Goal: Information Seeking & Learning: Learn about a topic

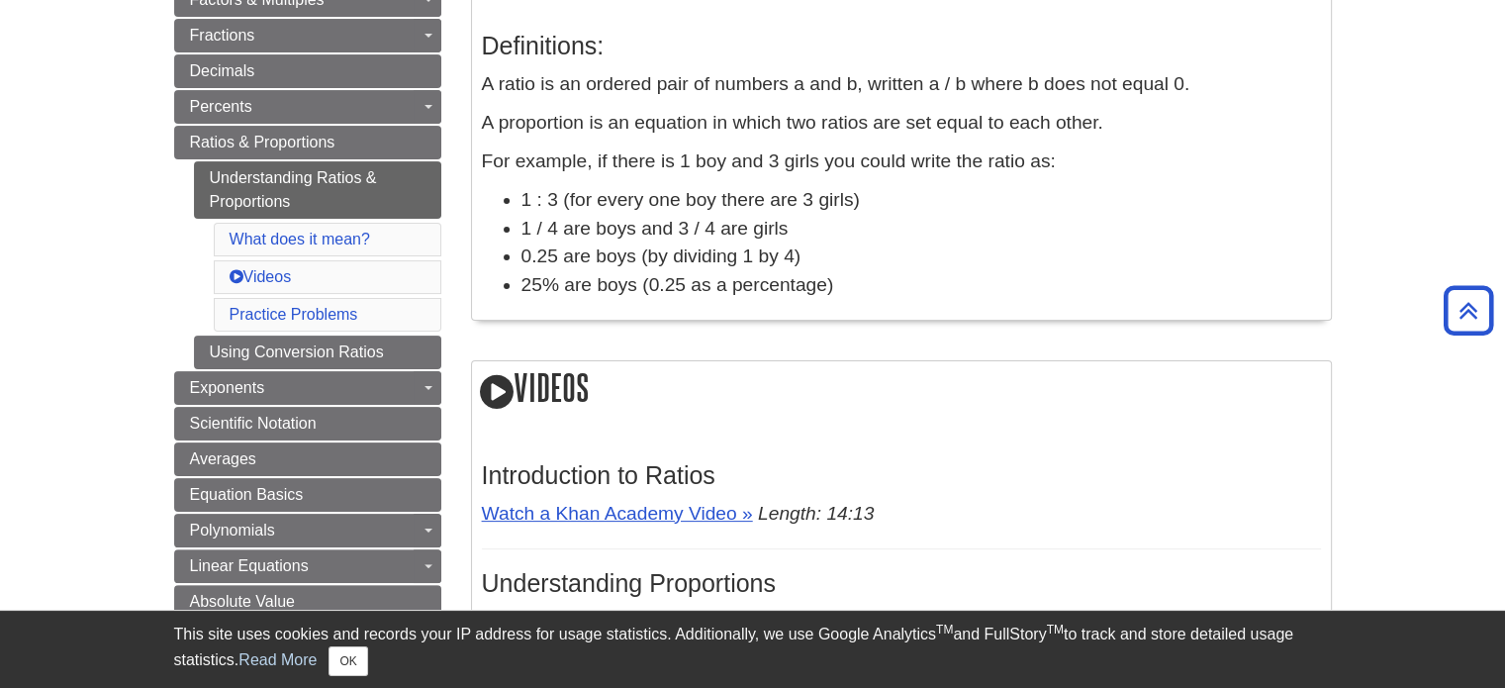
scroll to position [404, 0]
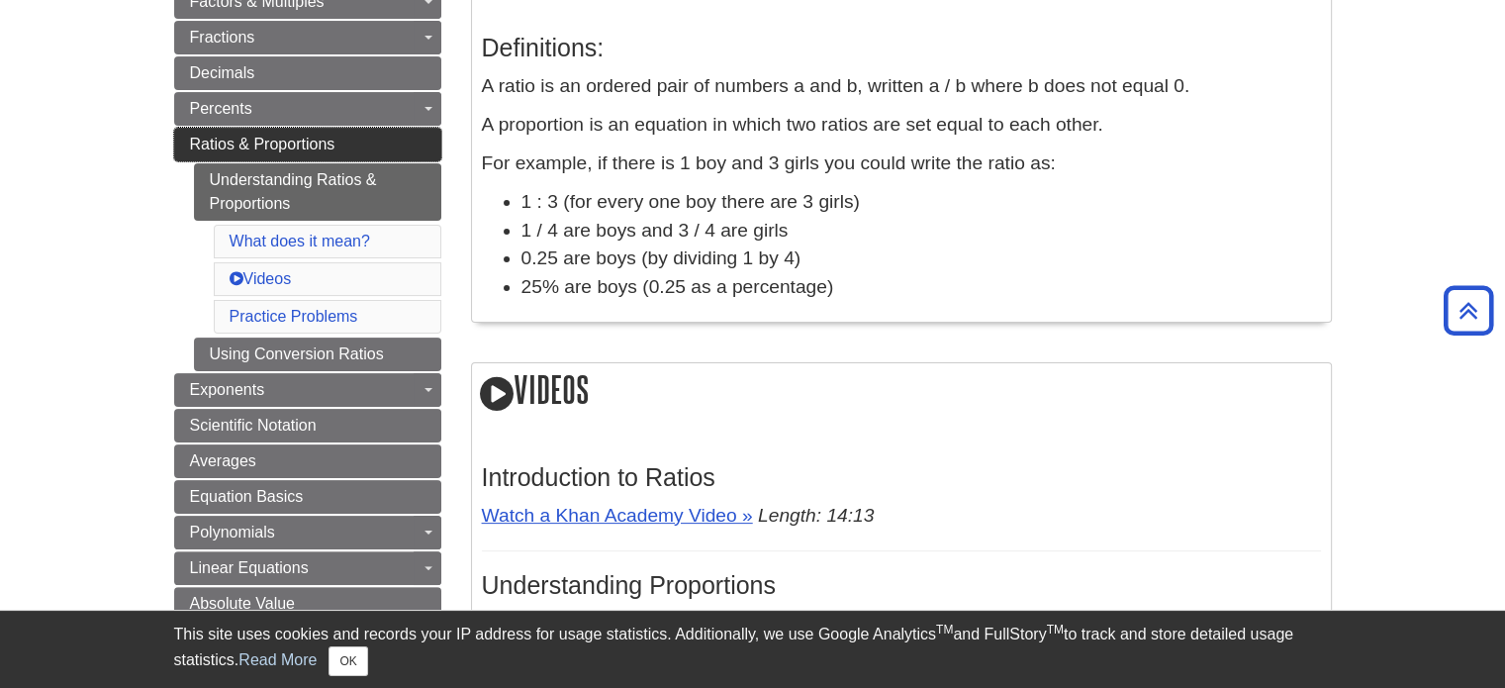
click at [285, 128] on link "Ratios & Proportions" at bounding box center [307, 145] width 267 height 34
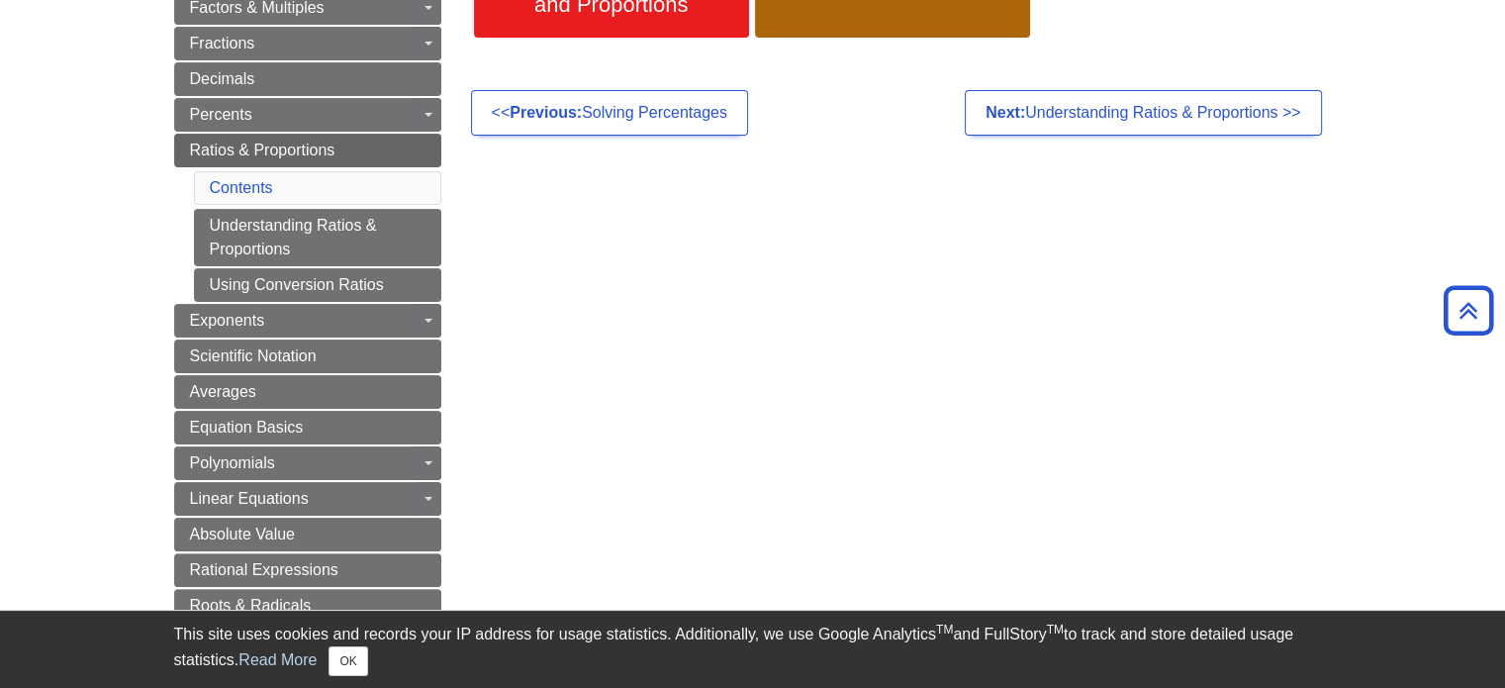
scroll to position [396, 0]
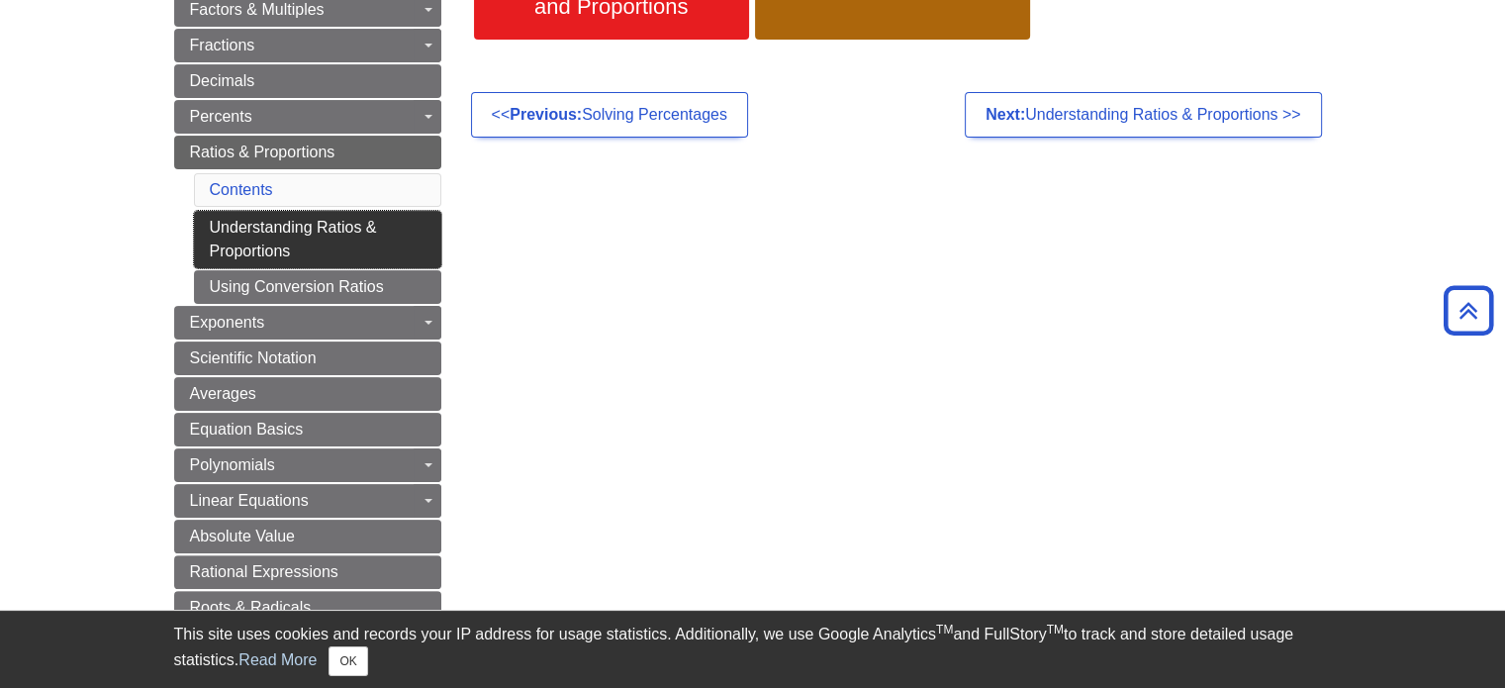
click at [382, 239] on link "Understanding Ratios & Proportions" at bounding box center [317, 239] width 247 height 57
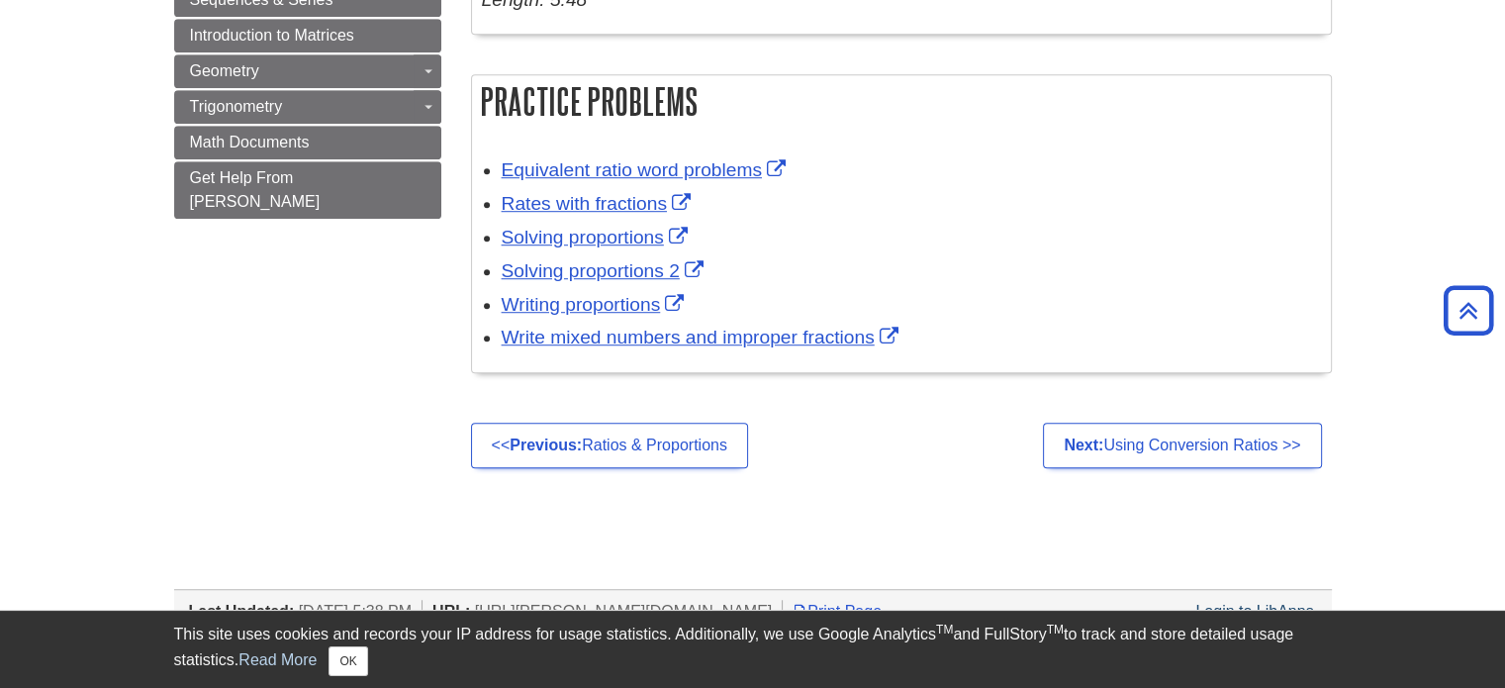
scroll to position [1326, 0]
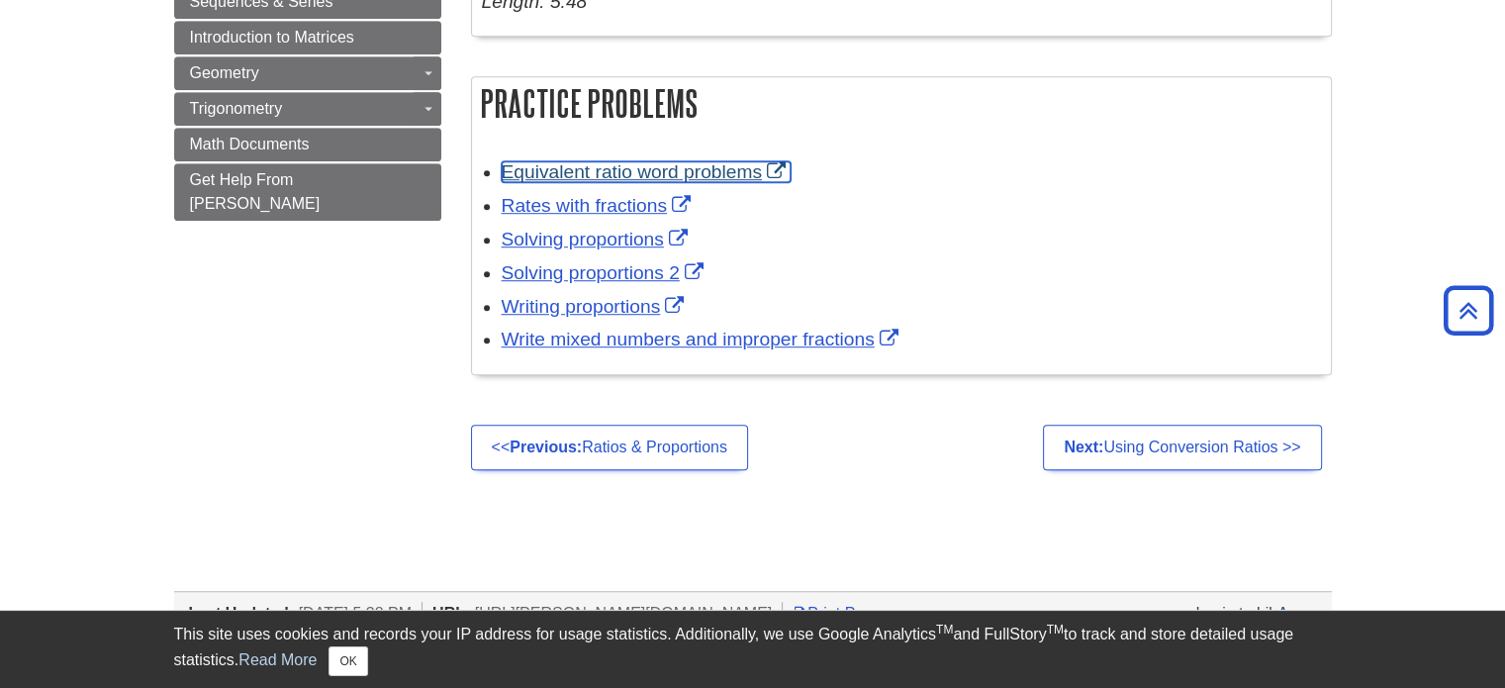
click at [548, 161] on link "Equivalent ratio word problems" at bounding box center [646, 171] width 289 height 21
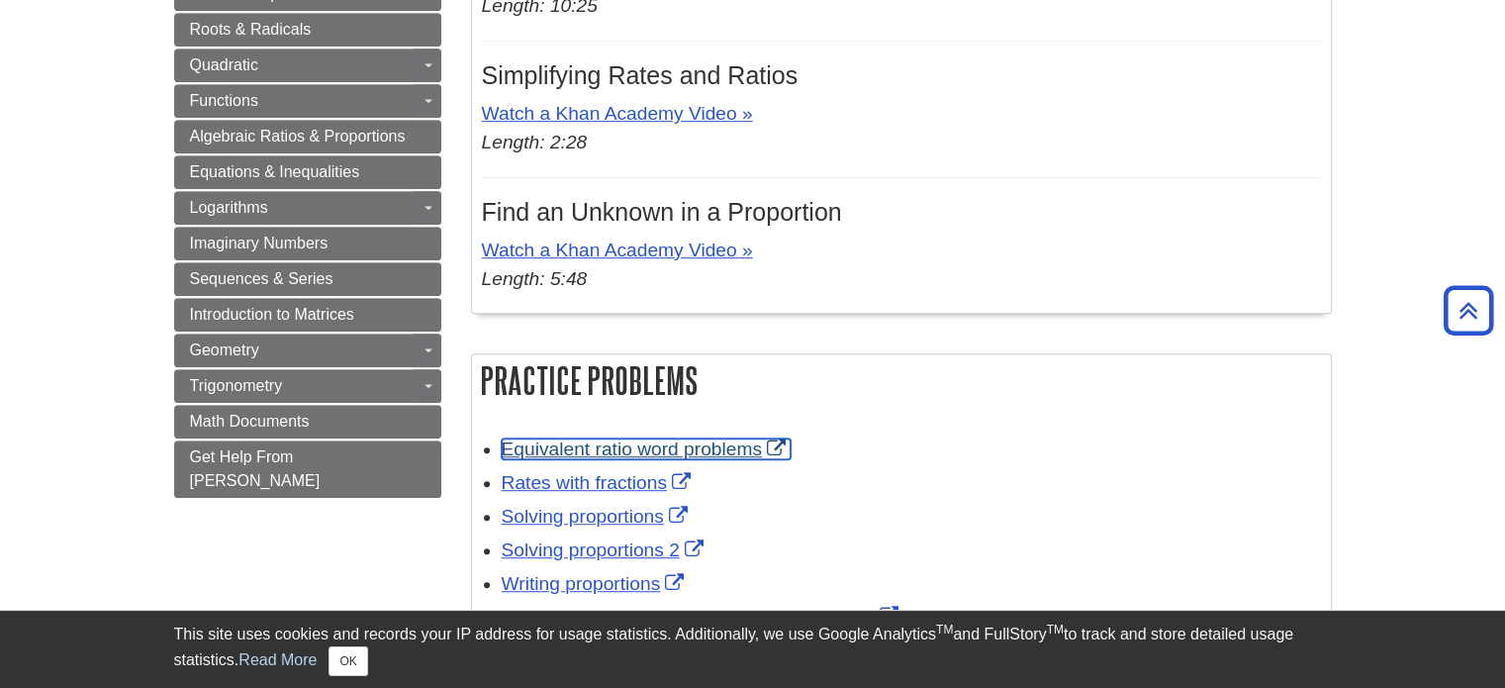
scroll to position [1088, 0]
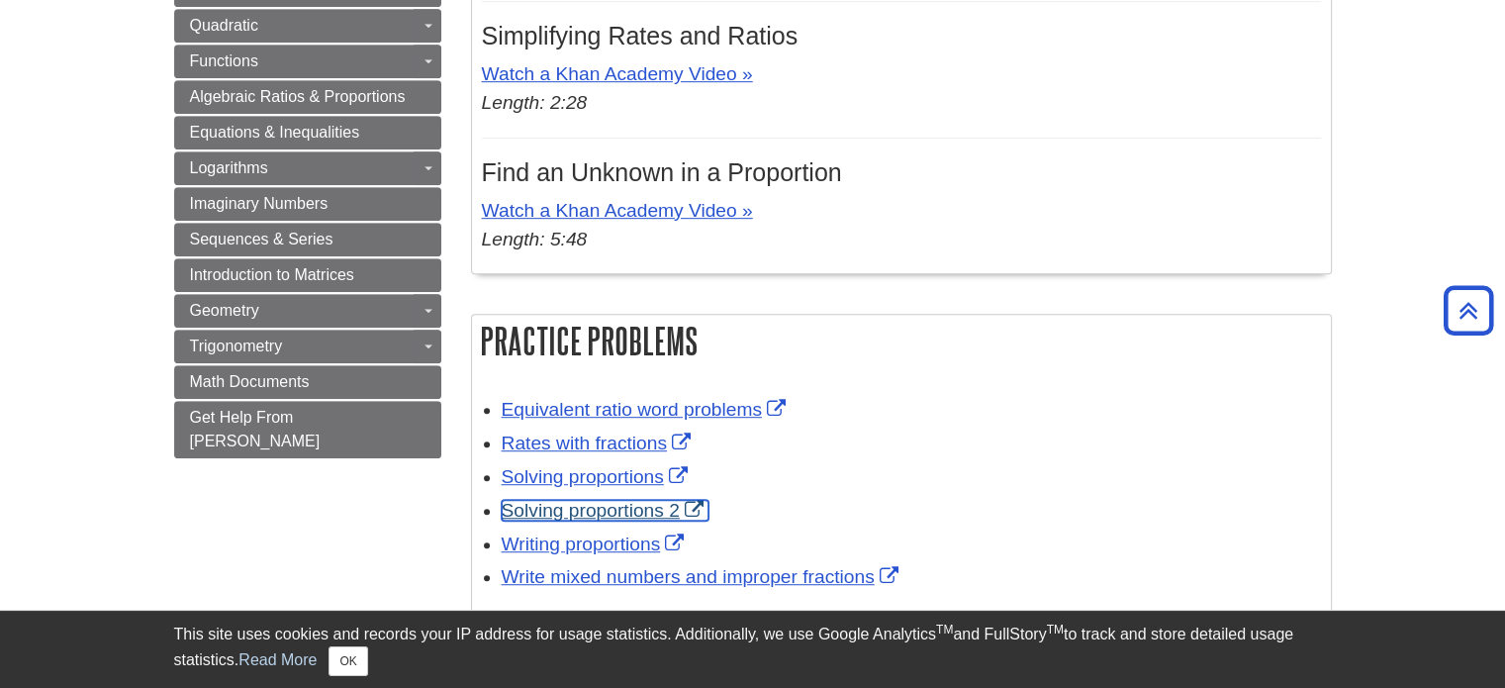
click at [524, 506] on link "Solving proportions 2" at bounding box center [605, 510] width 207 height 21
